Goal: Task Accomplishment & Management: Manage account settings

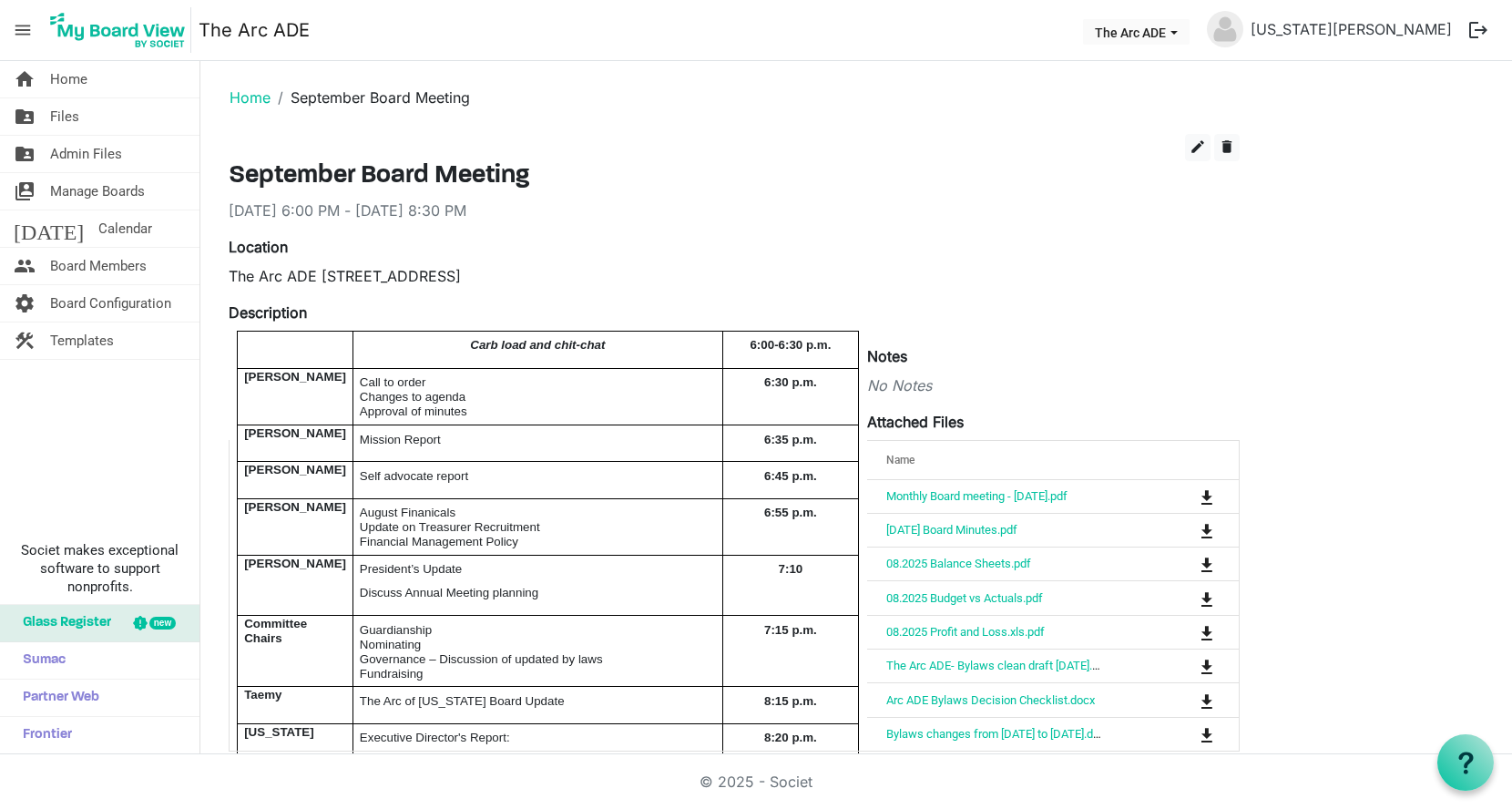
scroll to position [49, 0]
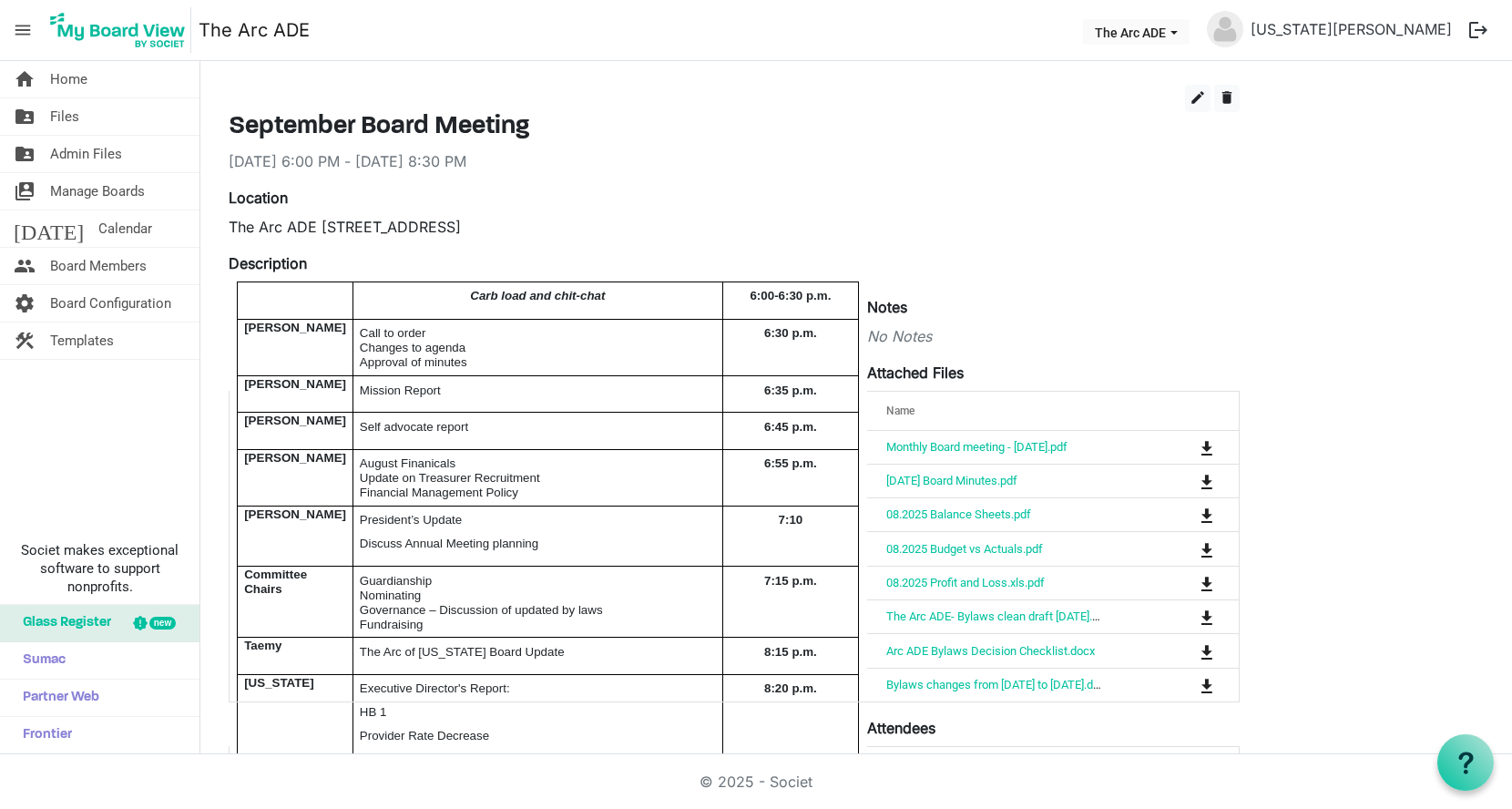
click at [512, 501] on div "Name attachedFilesGrid_header_table Monthly Board meeting - [DATE].pdf [DATE] B…" at bounding box center [734, 547] width 1011 height 312
click at [1194, 89] on span "edit" at bounding box center [1197, 98] width 17 height 17
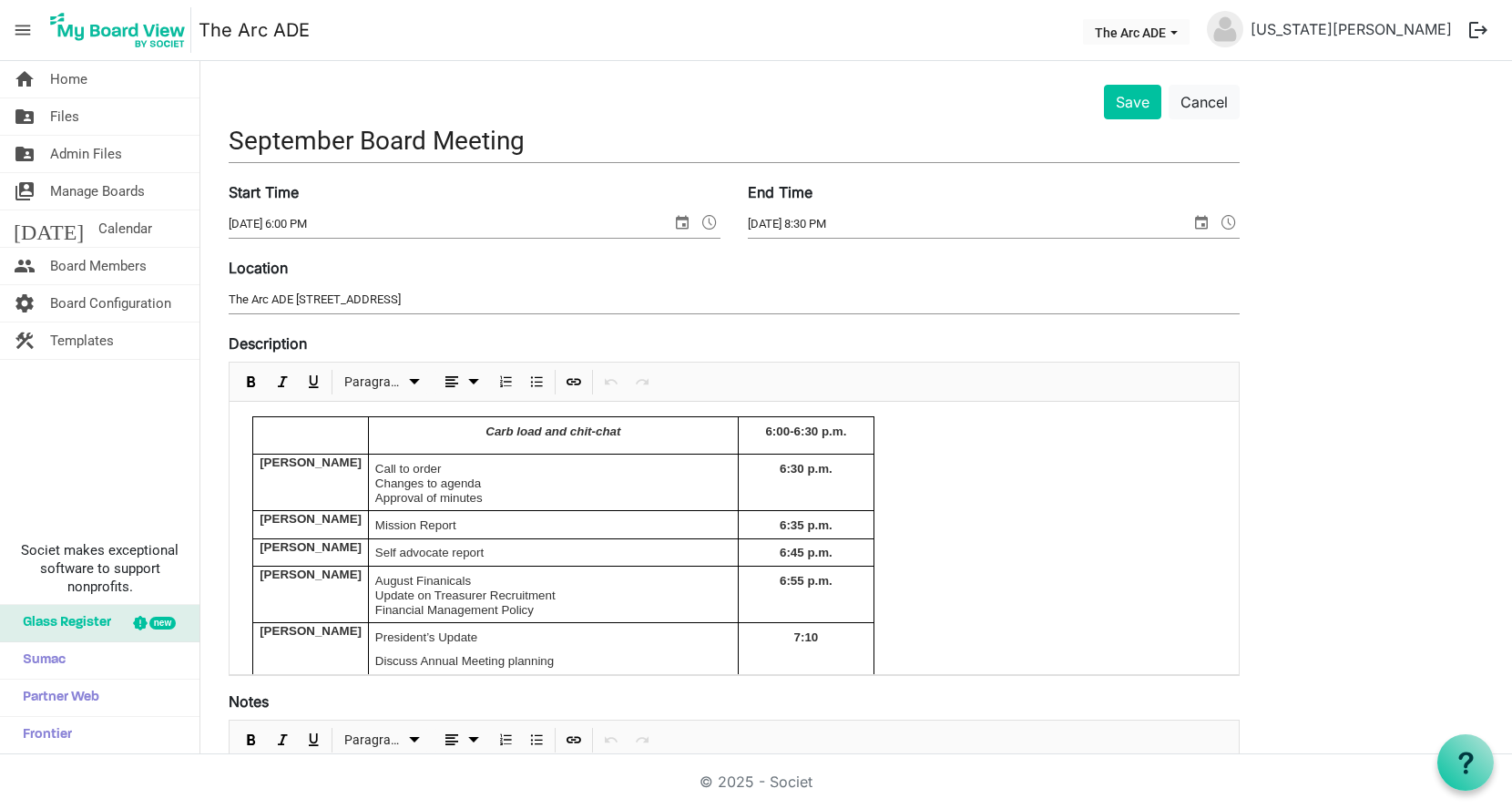
scroll to position [101, 0]
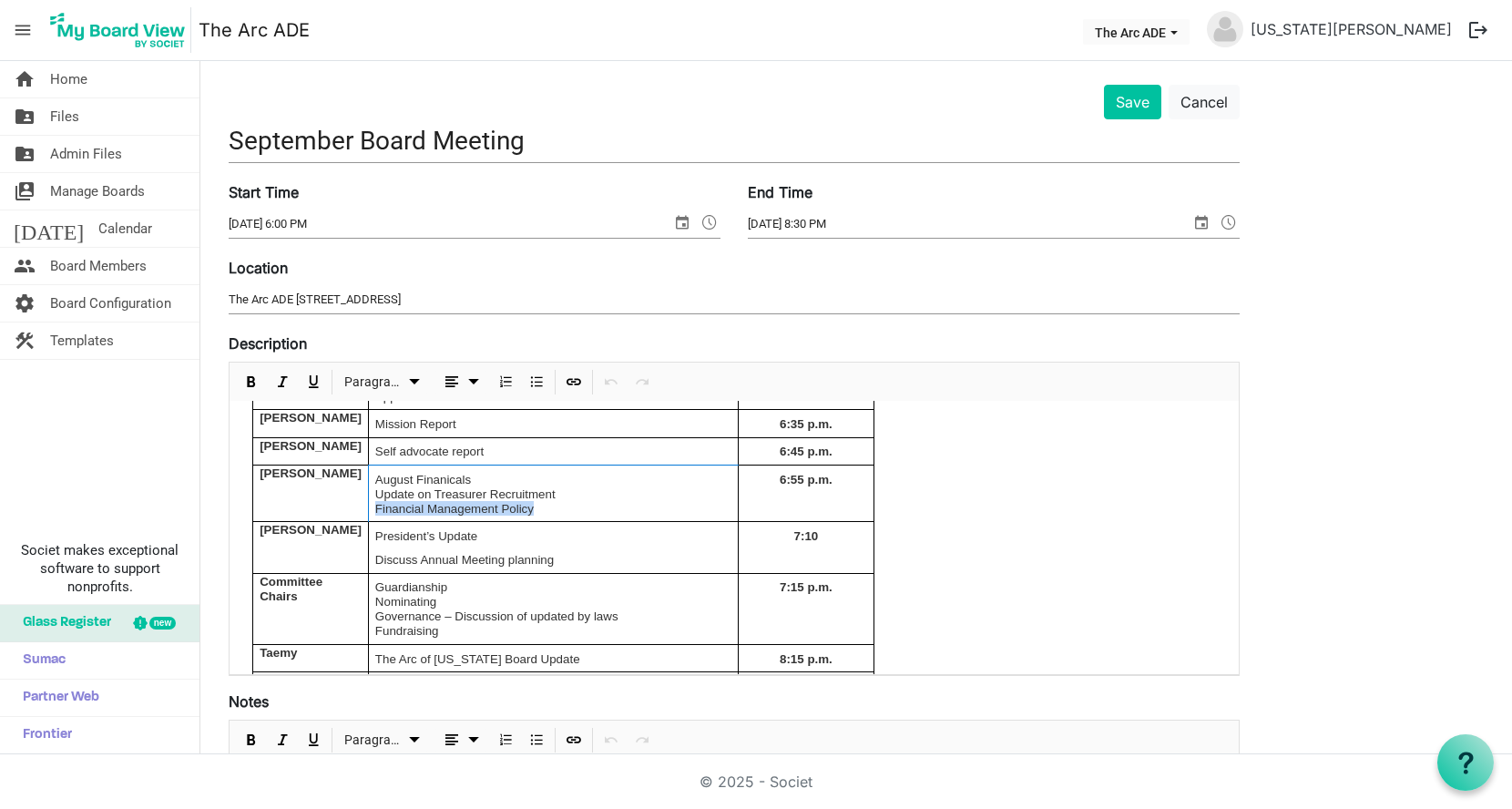
drag, startPoint x: 577, startPoint y: 517, endPoint x: 360, endPoint y: 521, distance: 217.0
click at [375, 516] on p "Financial Management Policy" at bounding box center [554, 508] width 356 height 15
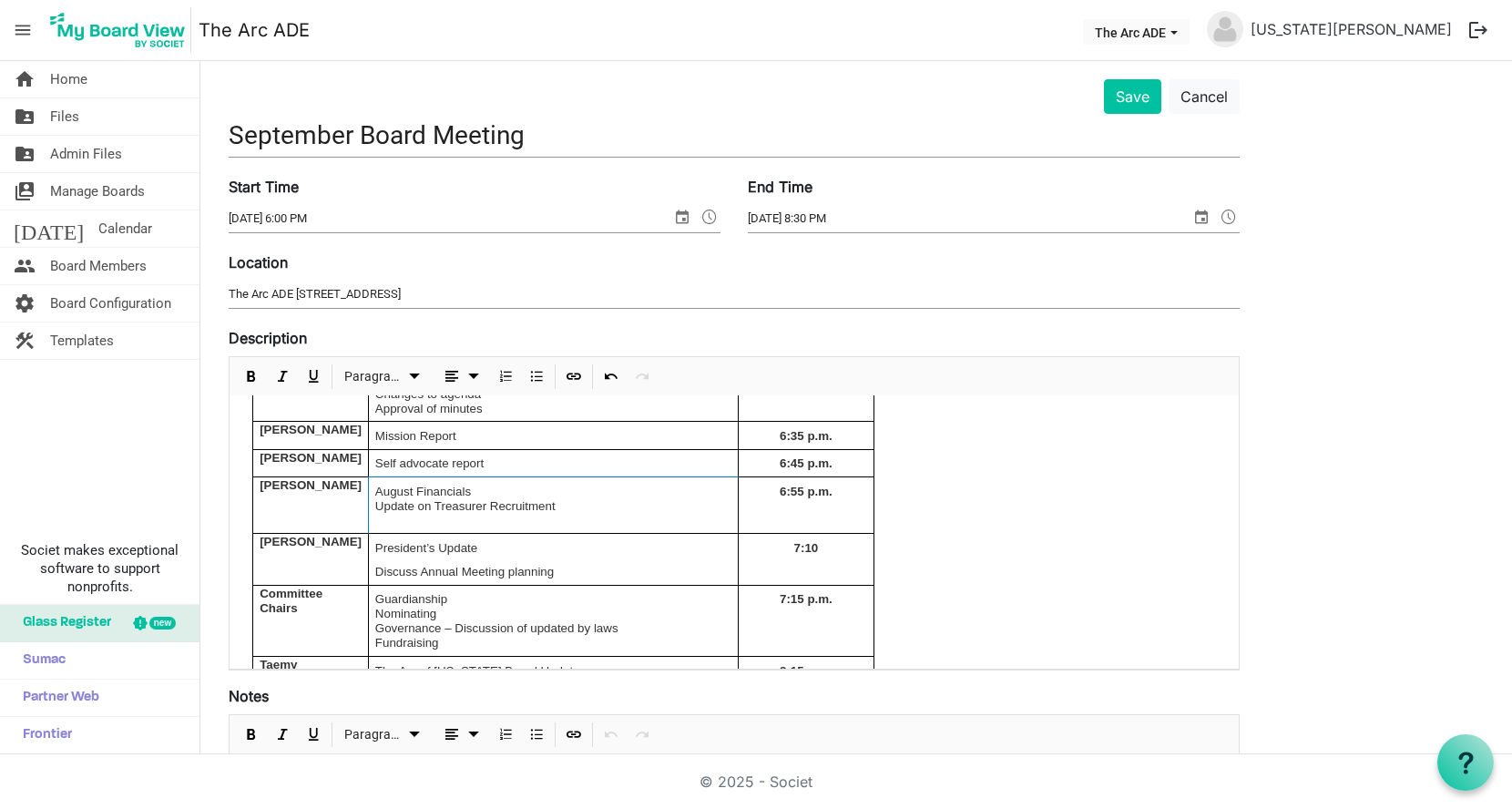
scroll to position [0, 0]
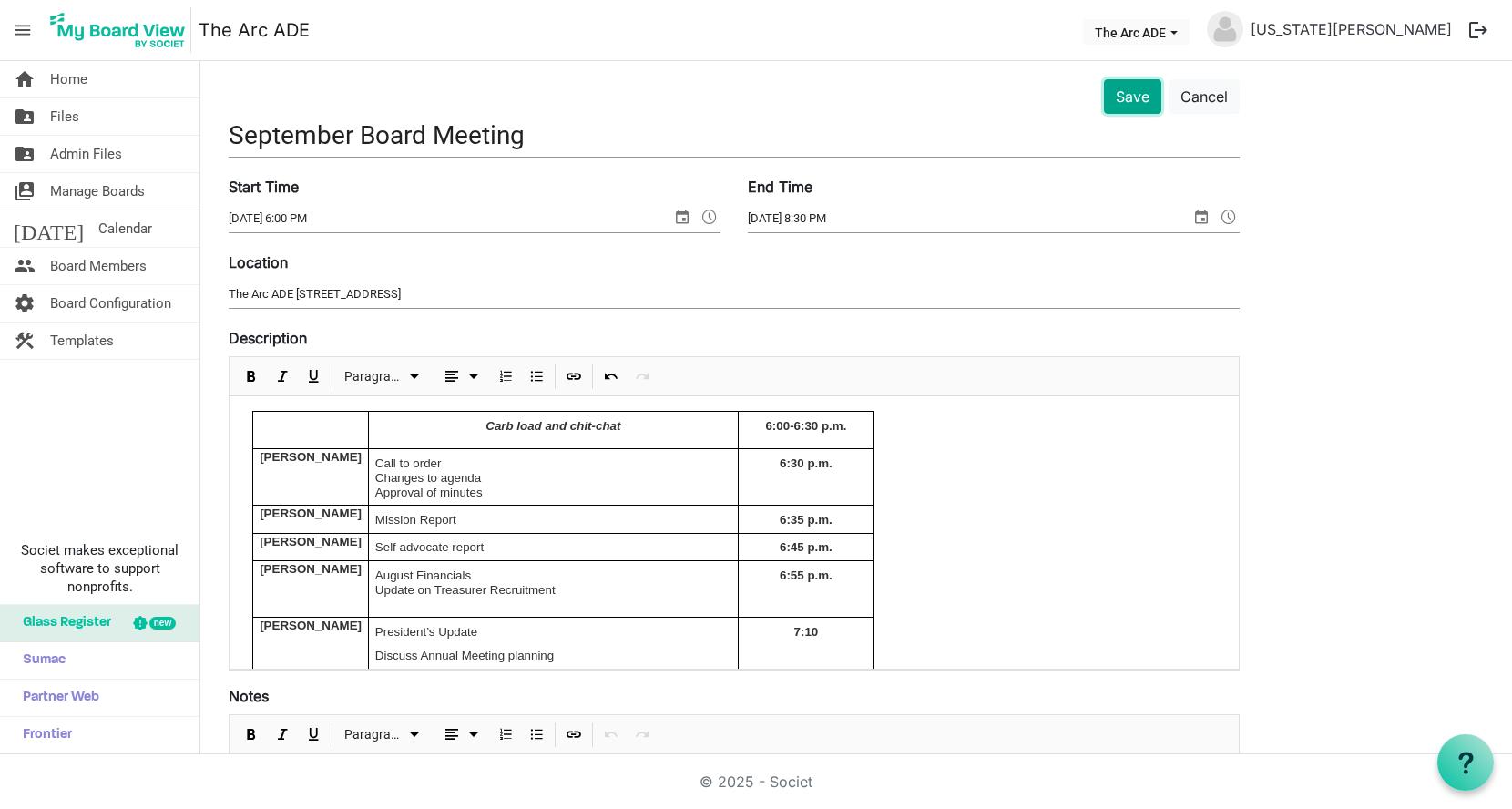
click at [1123, 101] on button "Save" at bounding box center [1133, 97] width 57 height 35
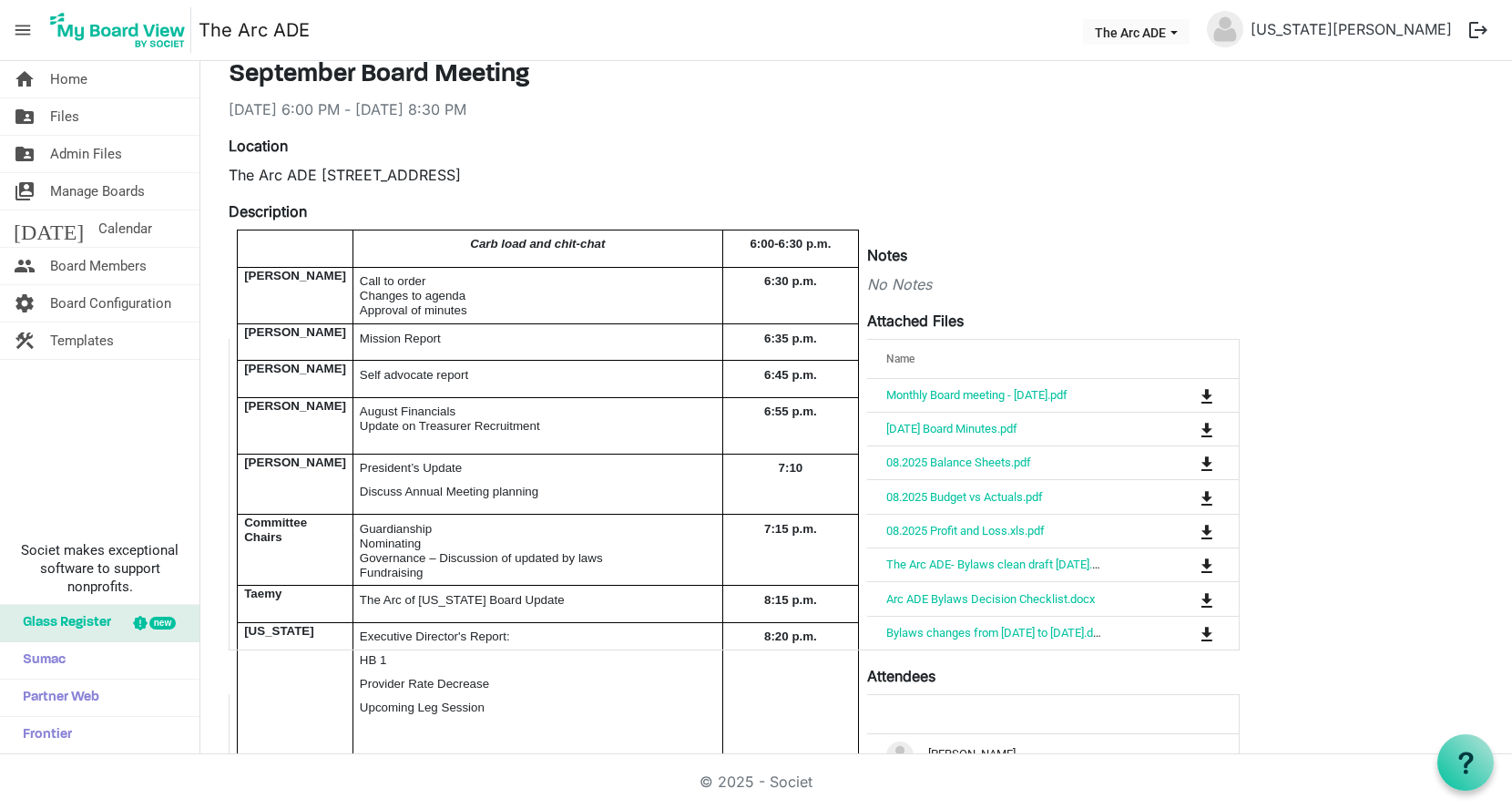
scroll to position [202, 0]
